Goal: Transaction & Acquisition: Purchase product/service

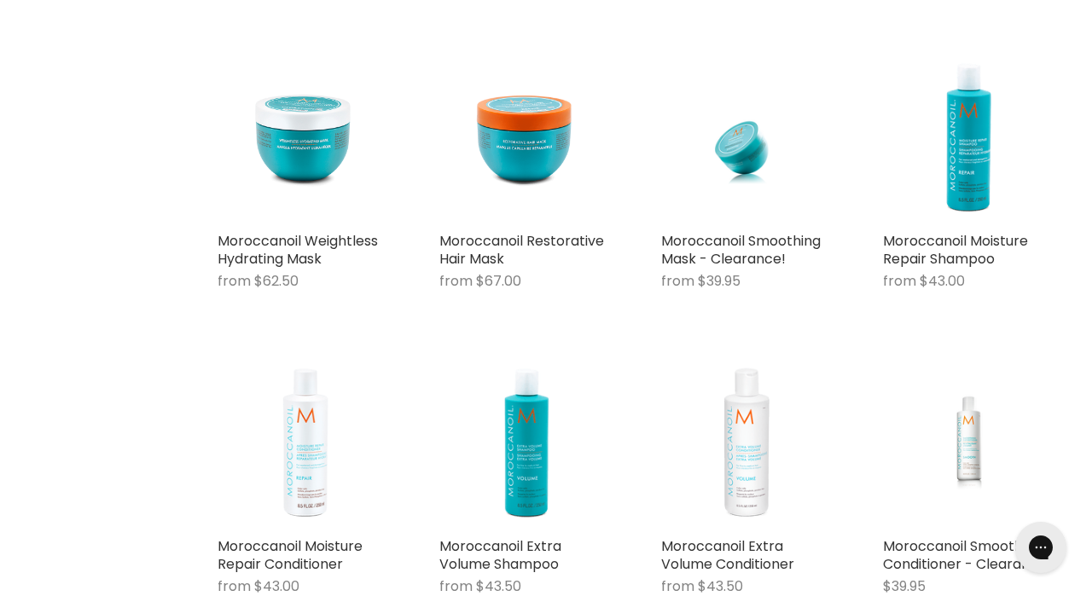
scroll to position [2415, 0]
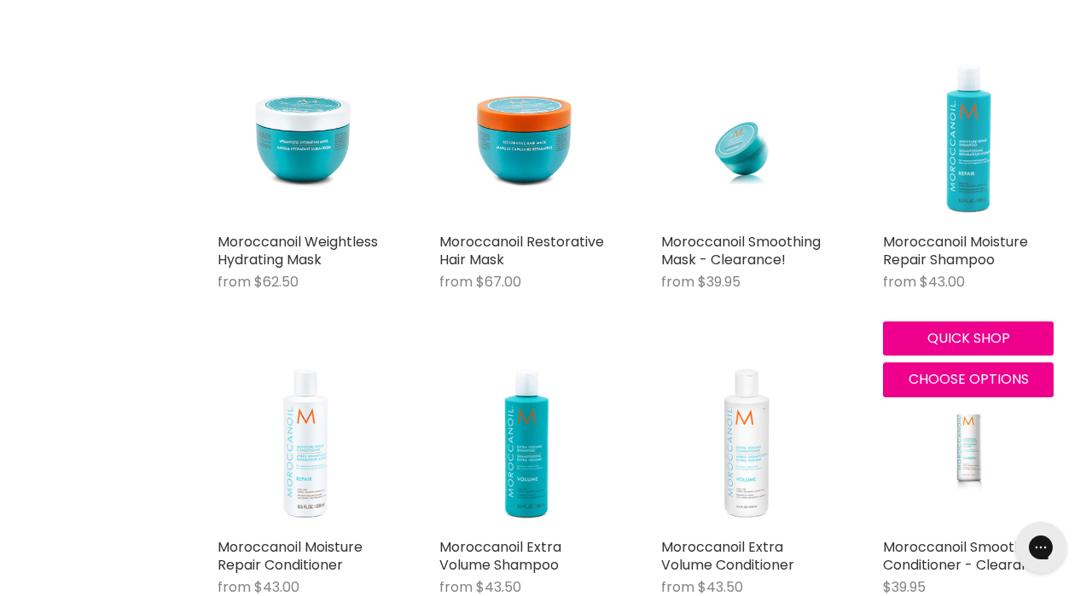
click at [957, 190] on img "Main content" at bounding box center [968, 139] width 171 height 171
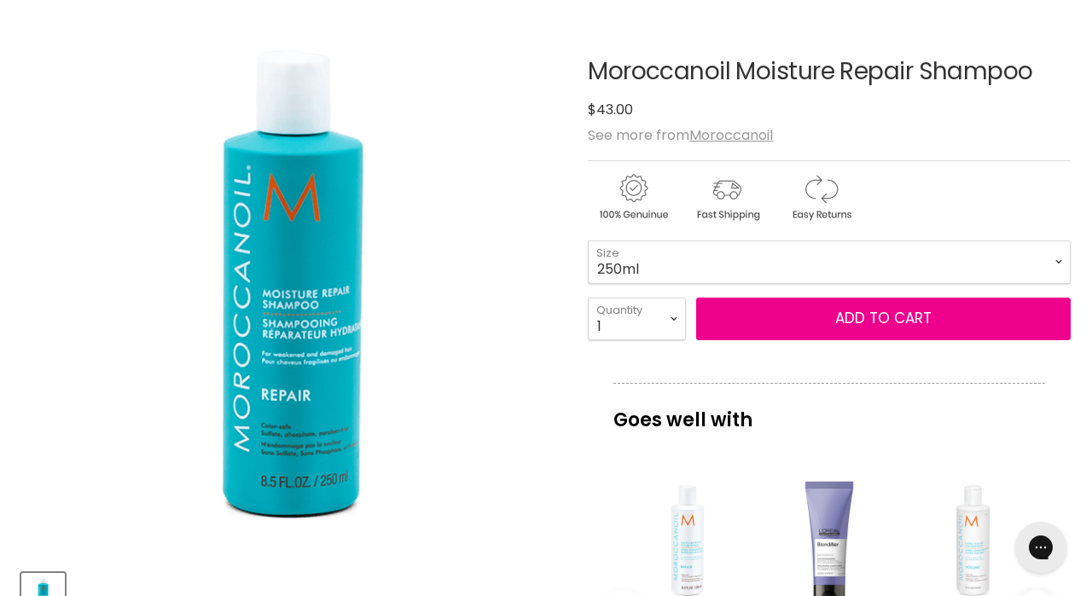
scroll to position [241, 0]
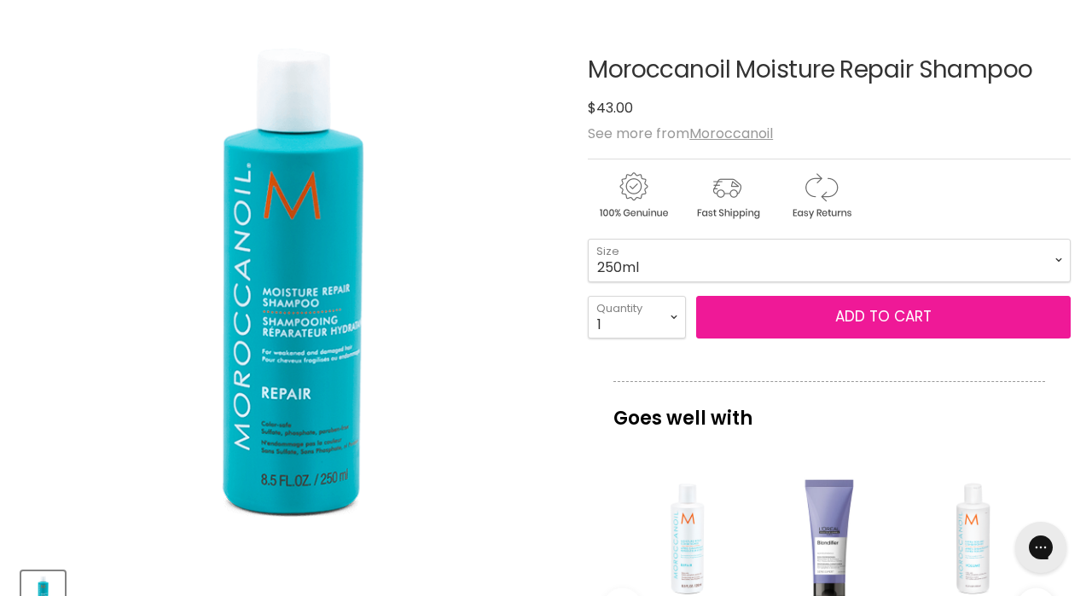
click at [855, 318] on span "Add to cart" at bounding box center [883, 316] width 96 height 20
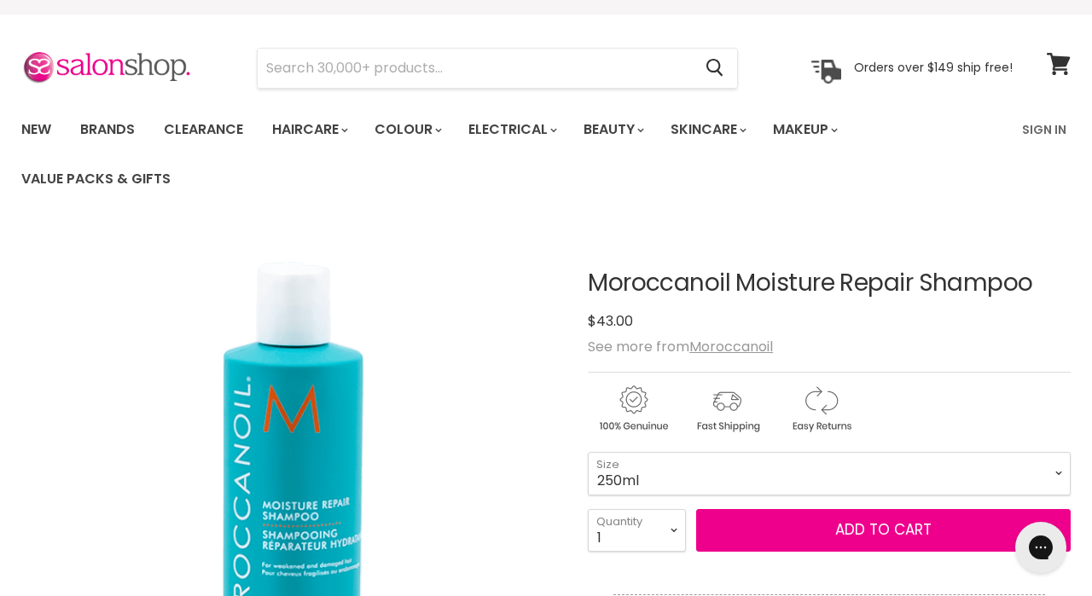
scroll to position [29, 0]
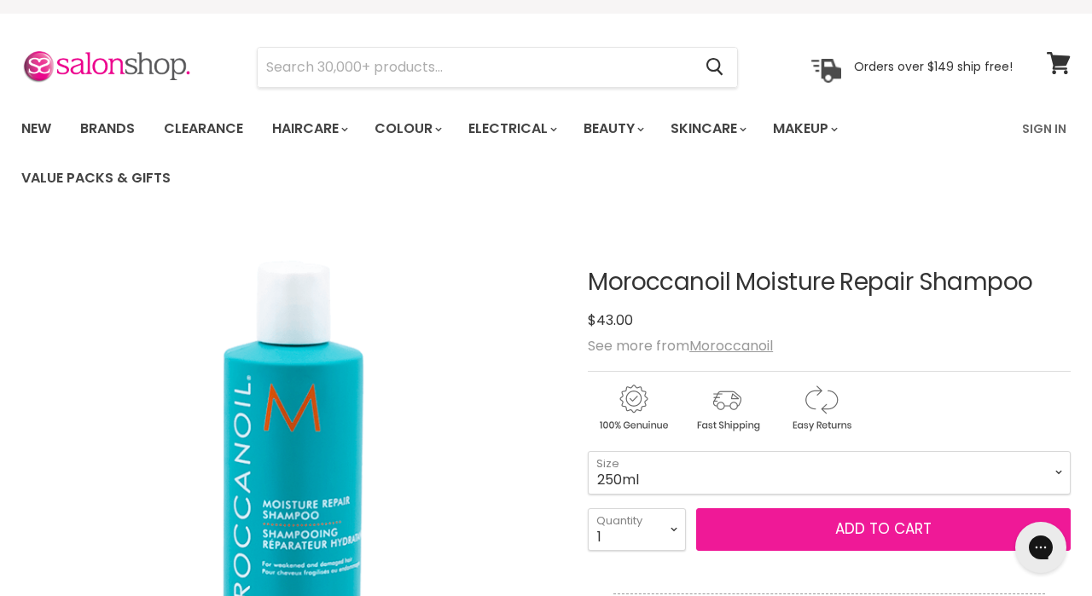
click at [845, 526] on span "Add to cart" at bounding box center [883, 529] width 96 height 20
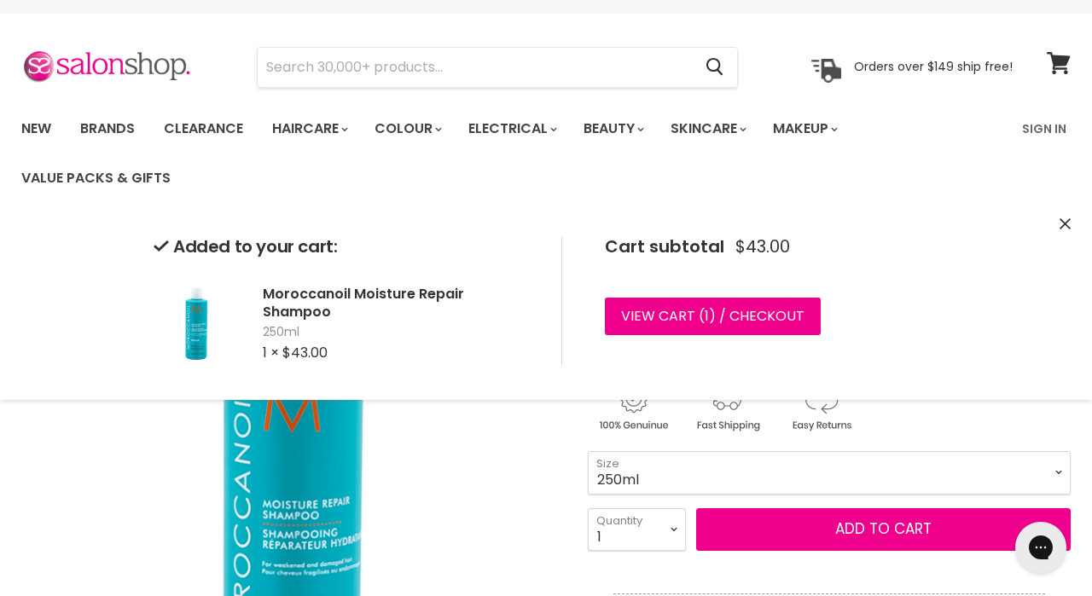
click at [1065, 223] on icon "Close" at bounding box center [1065, 223] width 11 height 11
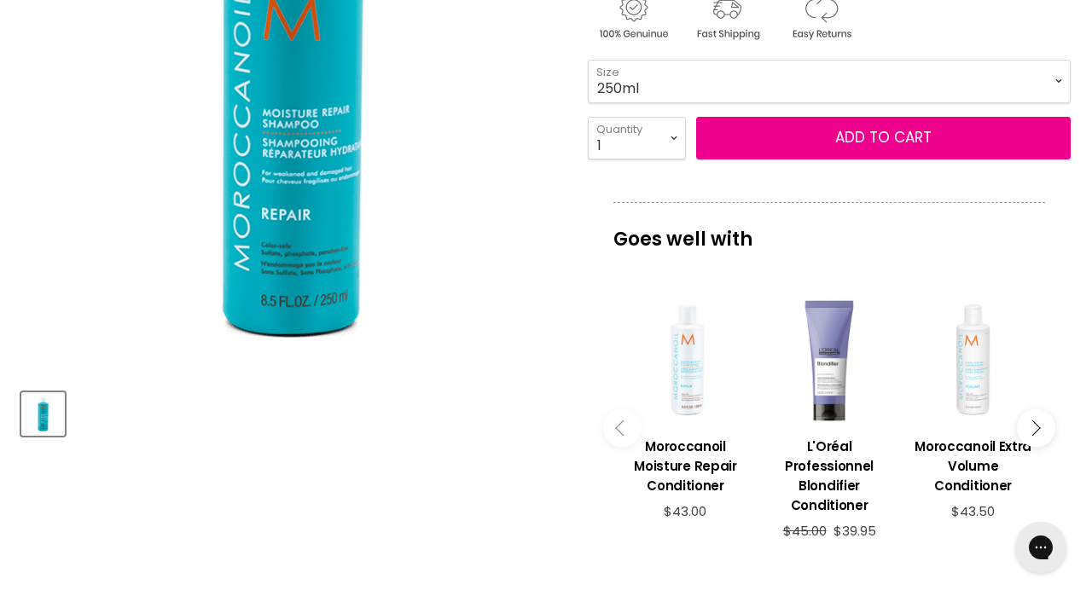
scroll to position [428, 0]
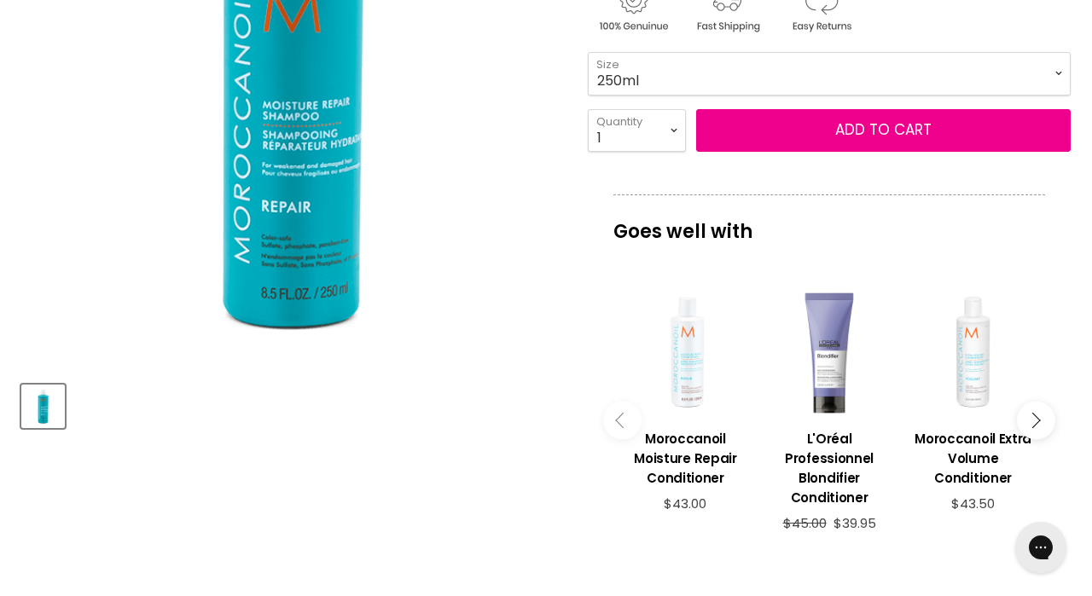
click at [696, 360] on div "Main content" at bounding box center [685, 352] width 127 height 127
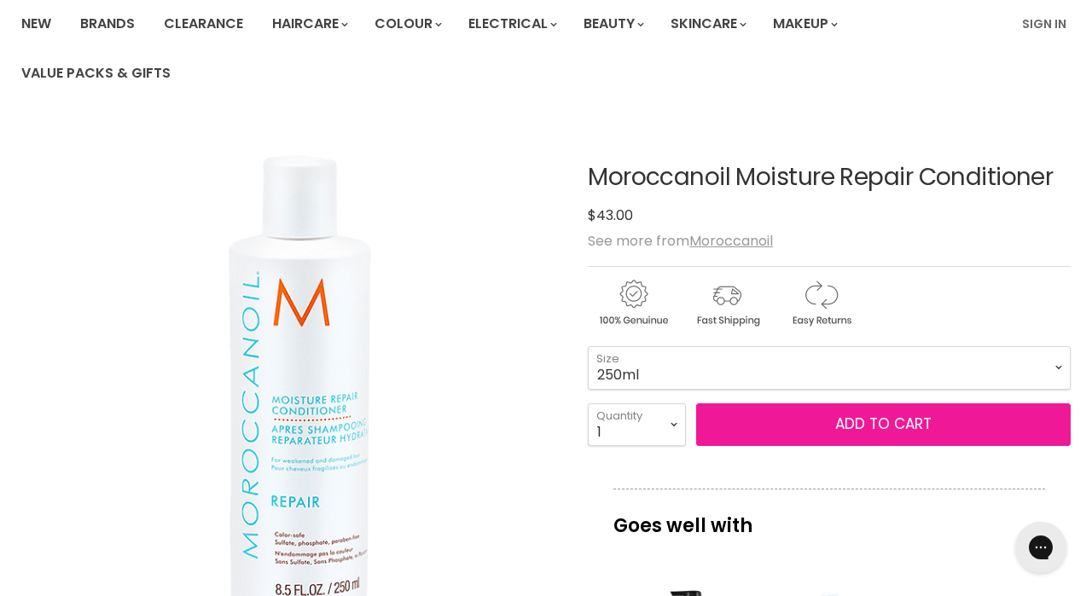
click at [860, 426] on span "Add to cart" at bounding box center [883, 424] width 96 height 20
click at [873, 422] on span "Add to cart" at bounding box center [883, 424] width 96 height 20
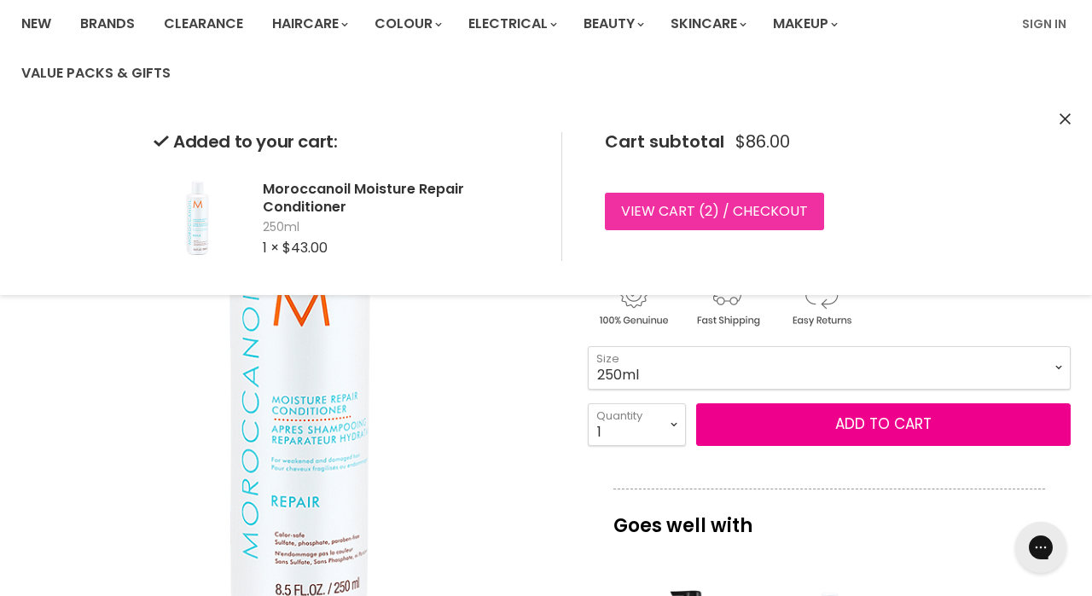
click at [688, 212] on link "View cart ( 2 ) / Checkout" at bounding box center [714, 212] width 219 height 38
